Goal: Transaction & Acquisition: Book appointment/travel/reservation

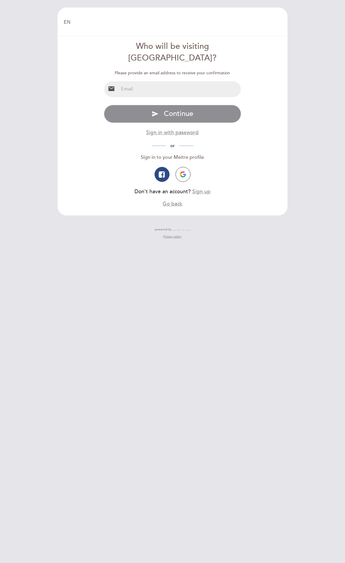
click at [157, 81] on input "email" at bounding box center [180, 89] width 123 height 16
type input "[EMAIL_ADDRESS][DOMAIN_NAME]"
click at [182, 171] on img "button" at bounding box center [183, 174] width 6 height 6
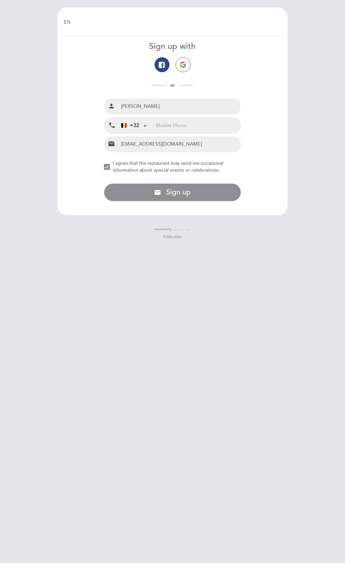
click at [183, 64] on img "button" at bounding box center [183, 65] width 6 height 6
click at [189, 193] on span "Sign up" at bounding box center [178, 192] width 25 height 9
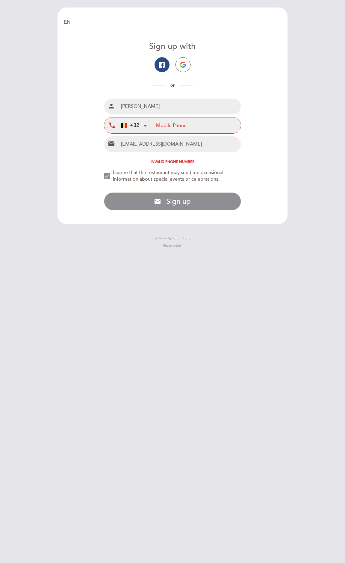
click at [160, 125] on input "tel" at bounding box center [198, 125] width 85 height 16
click at [158, 123] on input "0473852992" at bounding box center [198, 125] width 85 height 16
type input "473852992"
click at [189, 202] on span "Sign up" at bounding box center [178, 201] width 25 height 9
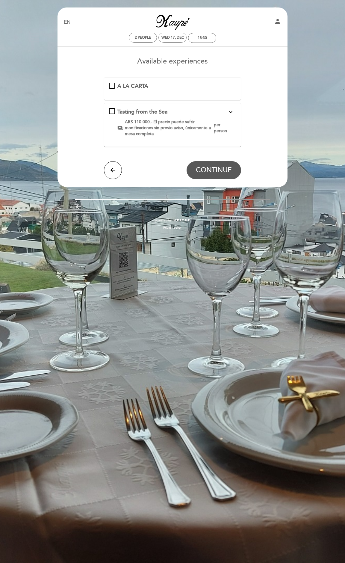
click at [113, 86] on div "A LA CARTA" at bounding box center [172, 86] width 127 height 8
click at [214, 168] on span "CONTINUE" at bounding box center [214, 170] width 36 height 8
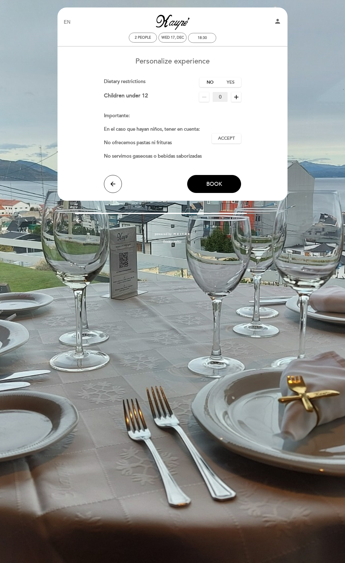
click at [210, 82] on label "No" at bounding box center [210, 82] width 21 height 10
click at [216, 182] on span "Book" at bounding box center [215, 184] width 16 height 7
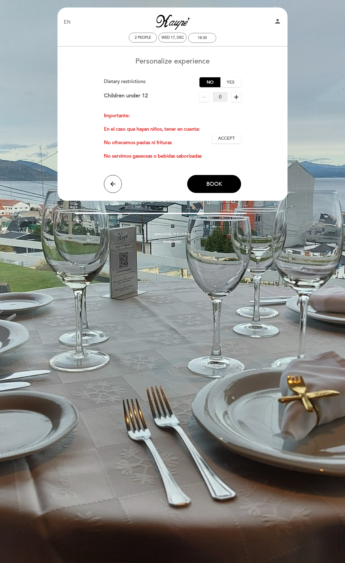
click at [228, 141] on span "Accept" at bounding box center [226, 138] width 17 height 6
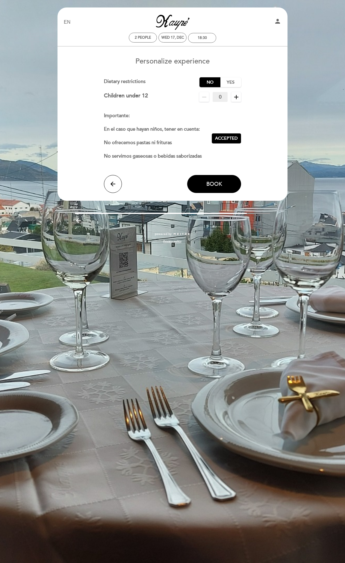
click at [213, 187] on span "Book" at bounding box center [215, 184] width 16 height 7
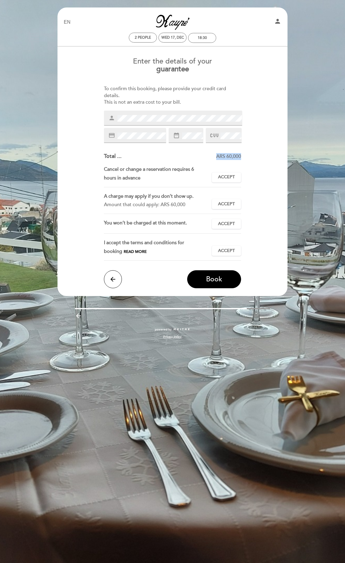
drag, startPoint x: 216, startPoint y: 156, endPoint x: 242, endPoint y: 154, distance: 25.6
click at [242, 154] on div "Enter the details of your guarantee To confirm this booking, please provide you…" at bounding box center [173, 171] width 222 height 236
click at [275, 257] on div "Enter the details of your guarantee To confirm this booking, please provide you…" at bounding box center [173, 171] width 222 height 236
click at [224, 177] on span "Accept" at bounding box center [226, 177] width 17 height 6
click at [231, 205] on span "Accept" at bounding box center [226, 204] width 17 height 6
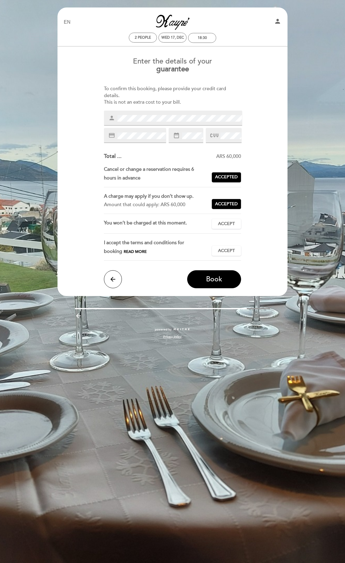
click at [222, 222] on span "Accept" at bounding box center [226, 224] width 17 height 6
click at [233, 254] on span "Accept" at bounding box center [226, 251] width 17 height 6
click at [217, 278] on span "Book" at bounding box center [214, 279] width 16 height 8
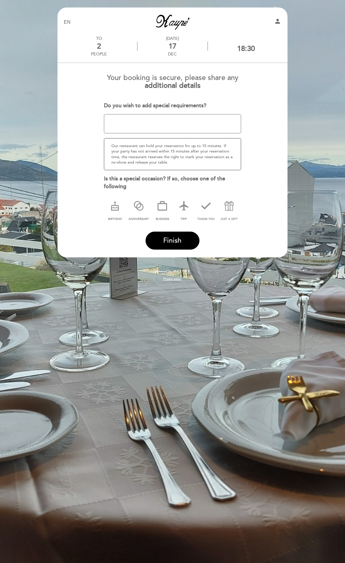
click at [167, 242] on span "Finish" at bounding box center [172, 240] width 18 height 8
